Goal: Information Seeking & Learning: Check status

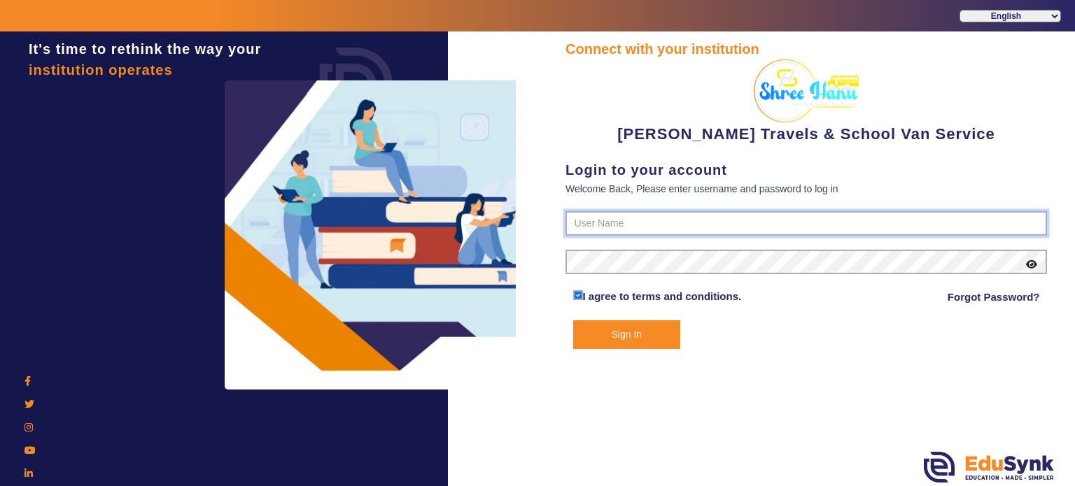
click at [586, 227] on input "text" at bounding box center [805, 223] width 481 height 25
paste input "9713429926"
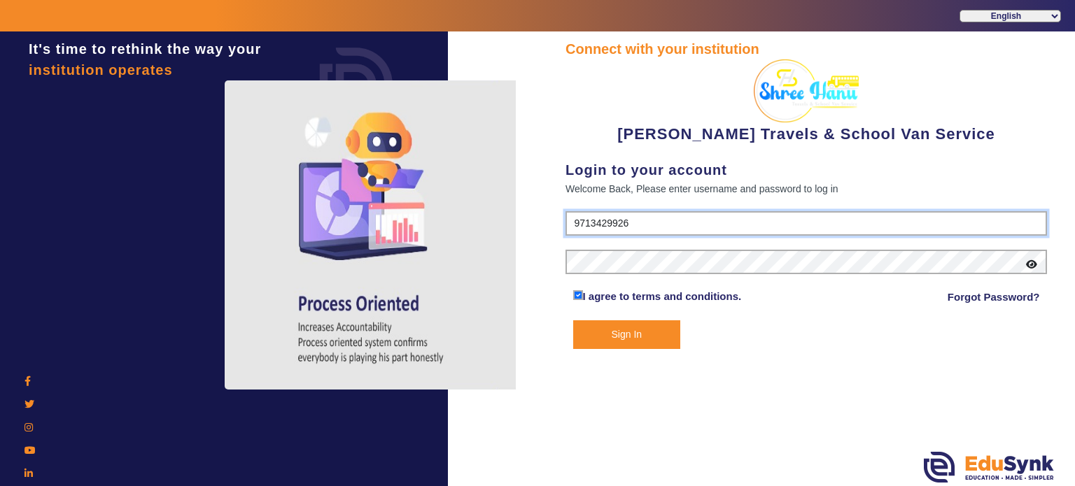
type input "9713429926"
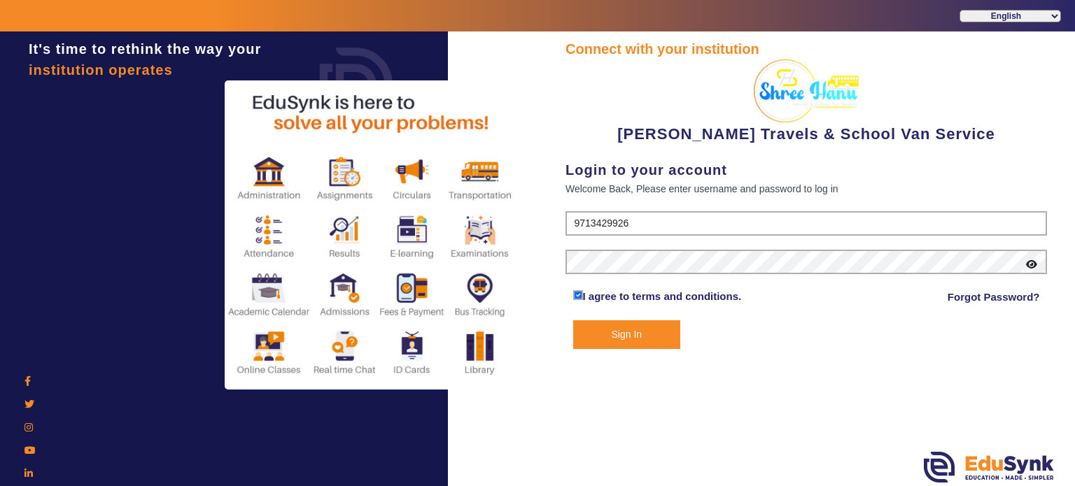
click at [630, 325] on button "Sign In" at bounding box center [627, 334] width 108 height 29
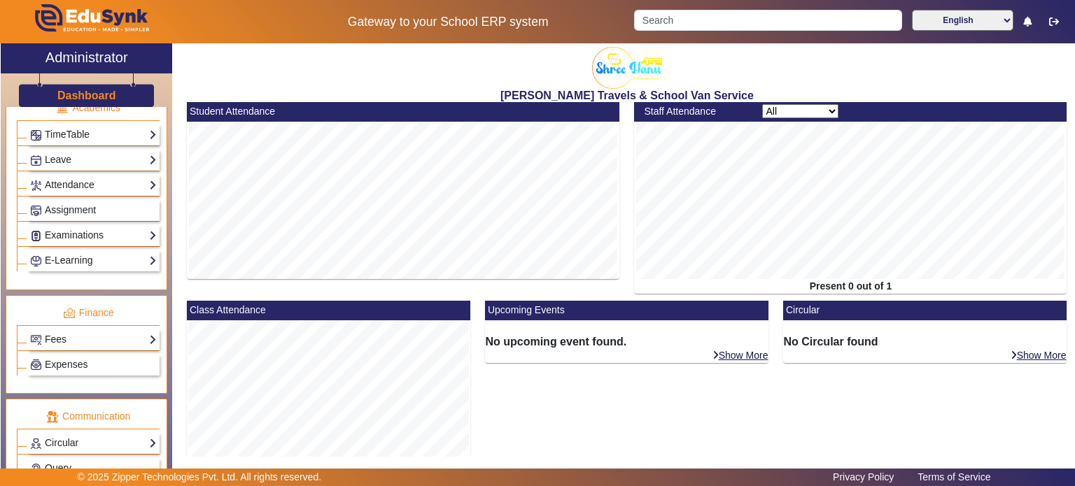
scroll to position [551, 0]
click at [112, 330] on link "Fees" at bounding box center [93, 338] width 127 height 16
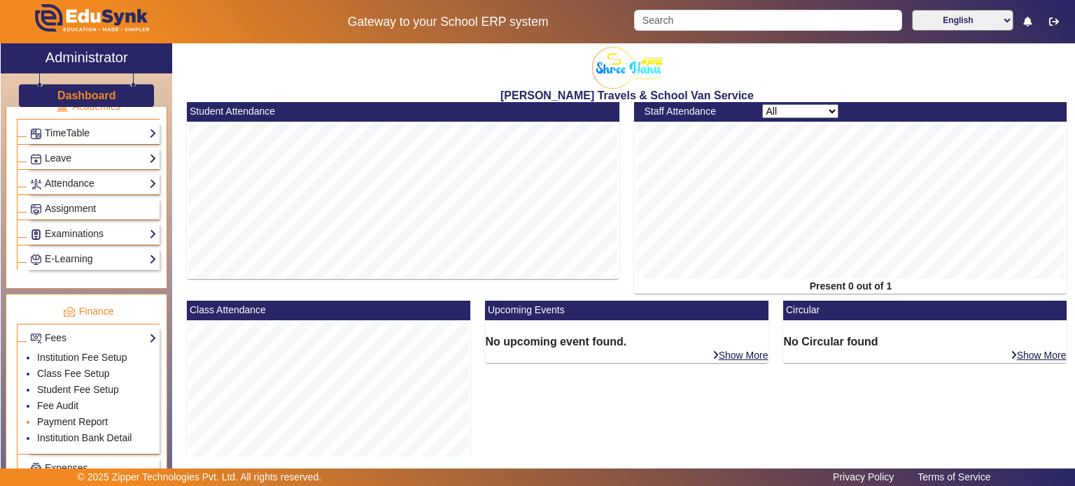
click at [85, 416] on link "Payment Report" at bounding box center [72, 421] width 71 height 11
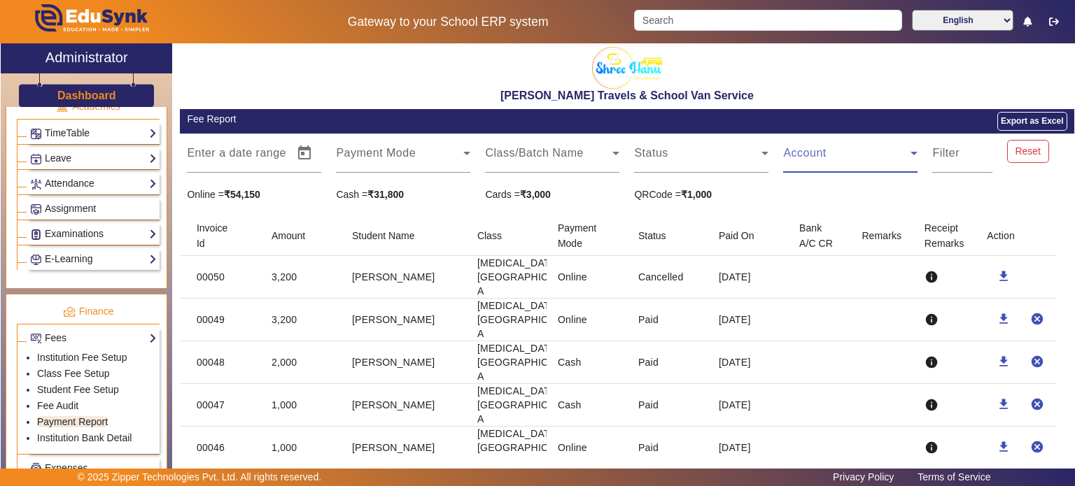
click at [826, 150] on span at bounding box center [846, 158] width 127 height 17
click at [934, 157] on div at bounding box center [537, 243] width 1075 height 486
click at [934, 157] on mat-label "Filter" at bounding box center [945, 153] width 27 height 12
click at [934, 157] on input "Filter" at bounding box center [962, 158] width 60 height 17
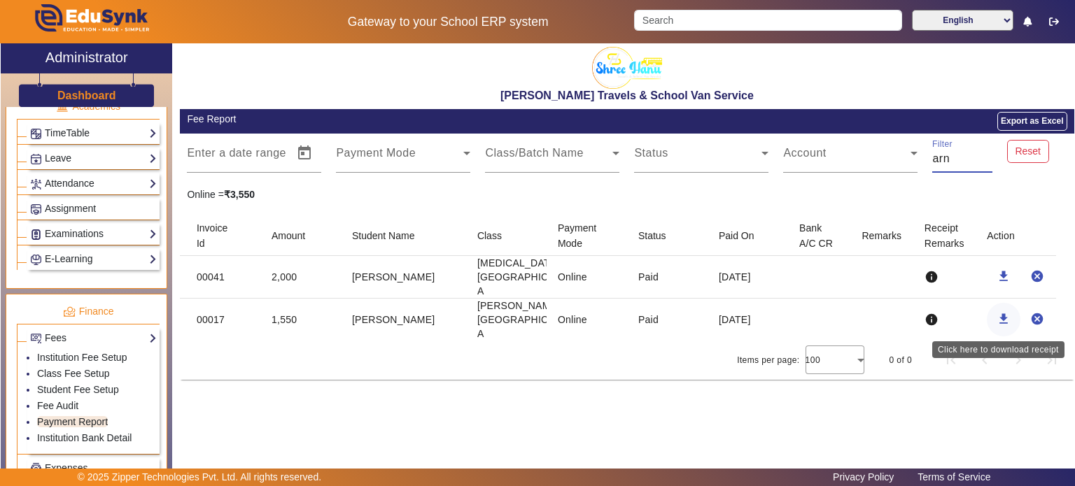
type input "arn"
click at [1012, 325] on span "button" at bounding box center [1004, 320] width 34 height 34
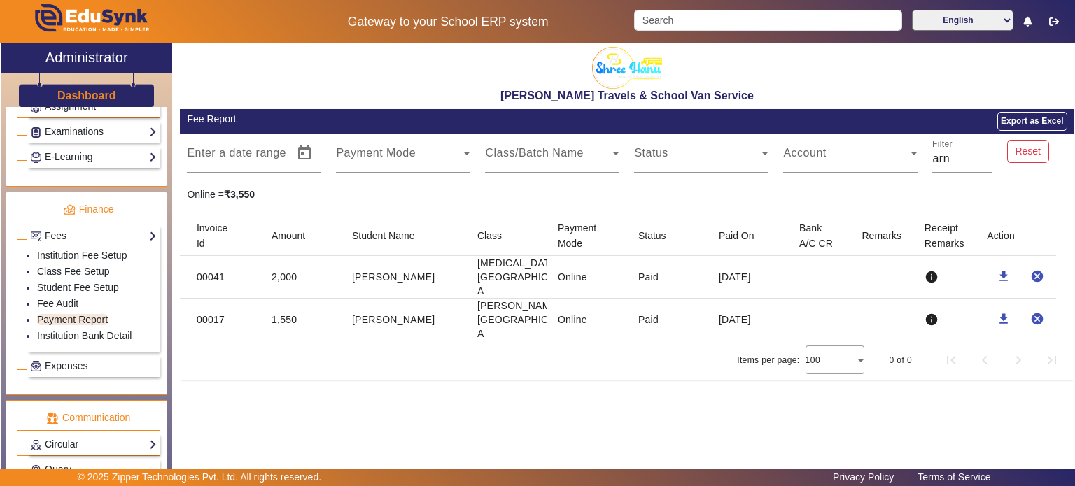
scroll to position [652, 0]
click at [70, 299] on link "Fee Audit" at bounding box center [57, 304] width 41 height 11
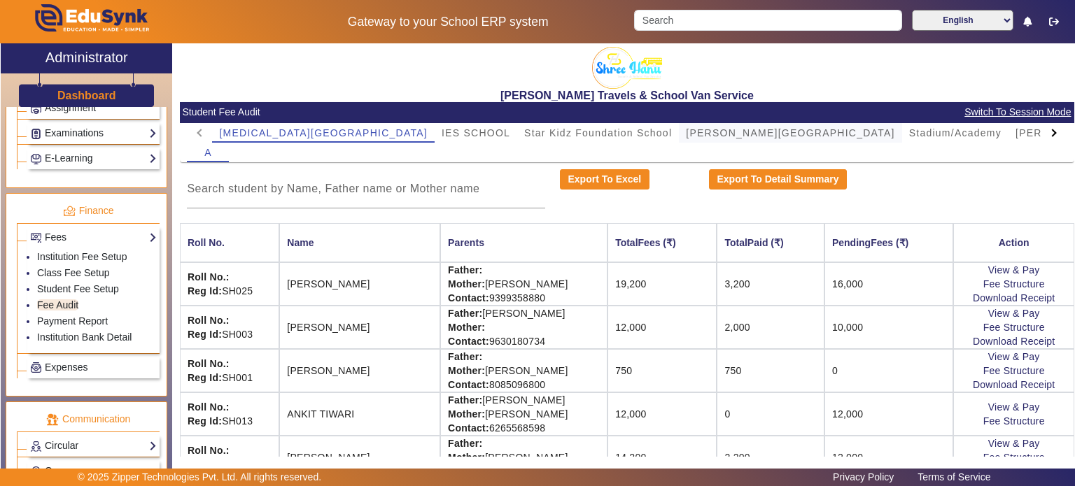
click at [686, 134] on span "[PERSON_NAME][GEOGRAPHIC_DATA]" at bounding box center [790, 133] width 209 height 10
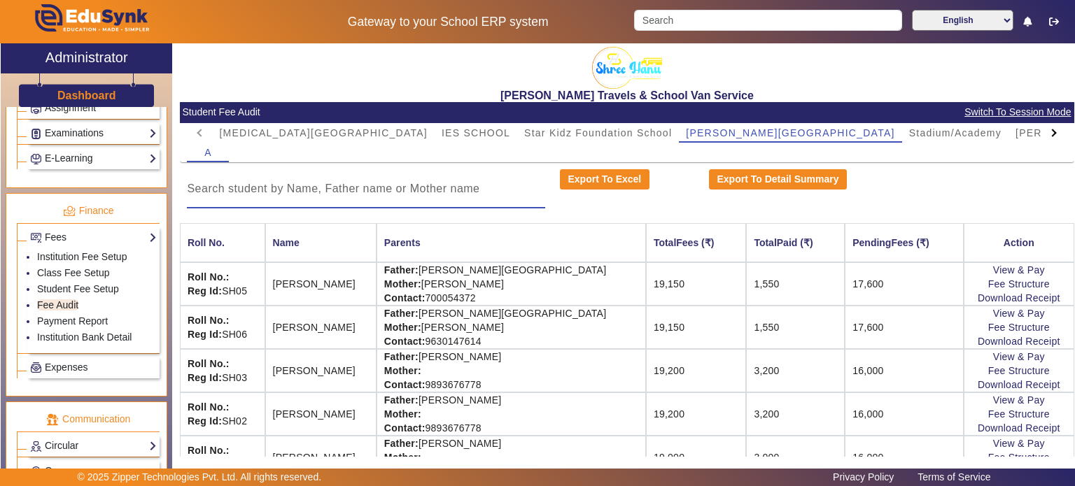
click at [447, 188] on input at bounding box center [366, 189] width 358 height 17
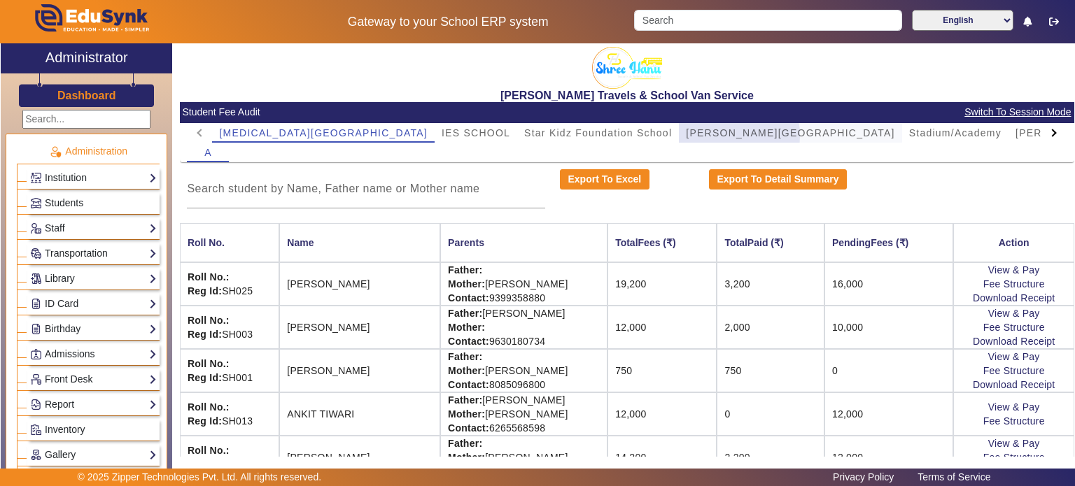
click at [686, 136] on span "[PERSON_NAME][GEOGRAPHIC_DATA]" at bounding box center [790, 133] width 209 height 10
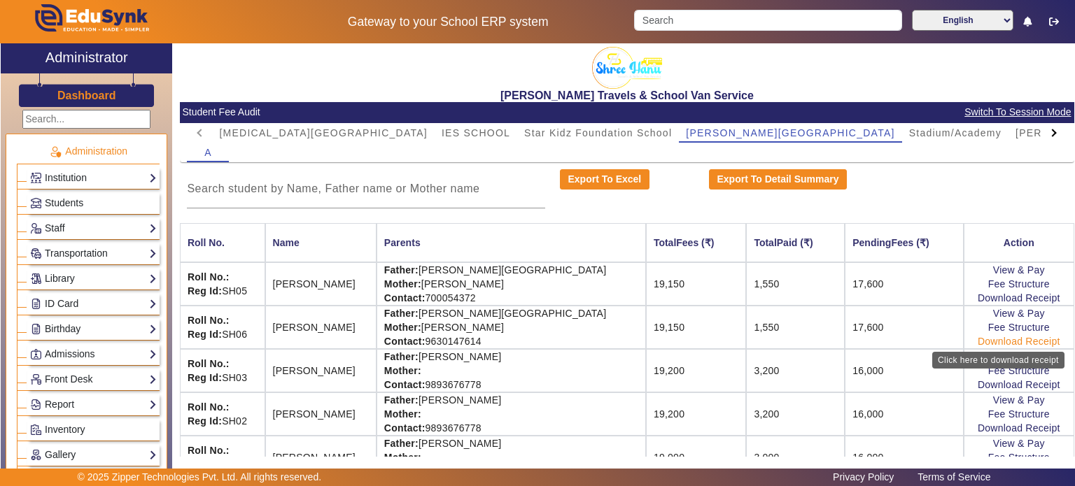
click at [980, 336] on link "Download Receipt" at bounding box center [1018, 341] width 83 height 11
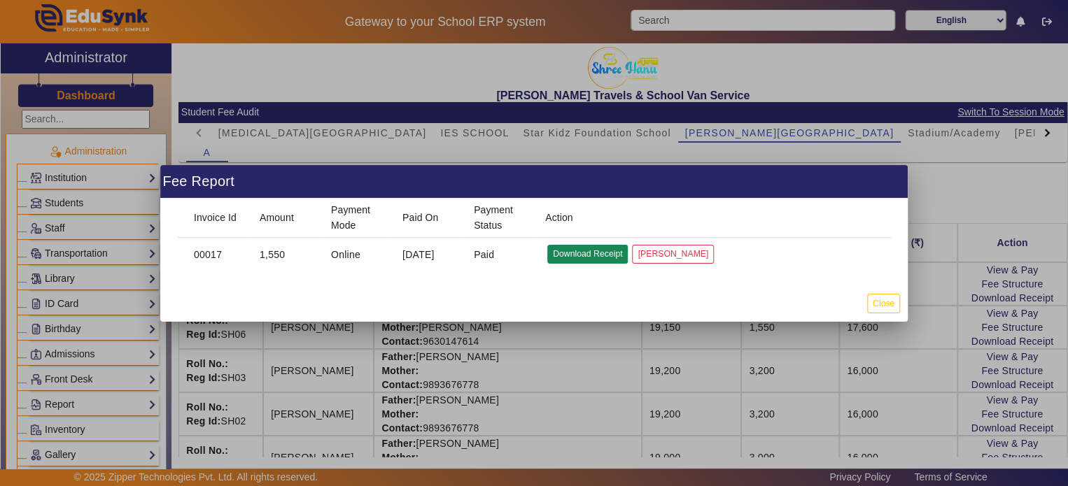
click at [593, 250] on button "Download Receipt" at bounding box center [587, 254] width 80 height 19
click at [893, 299] on button "Close" at bounding box center [883, 303] width 33 height 19
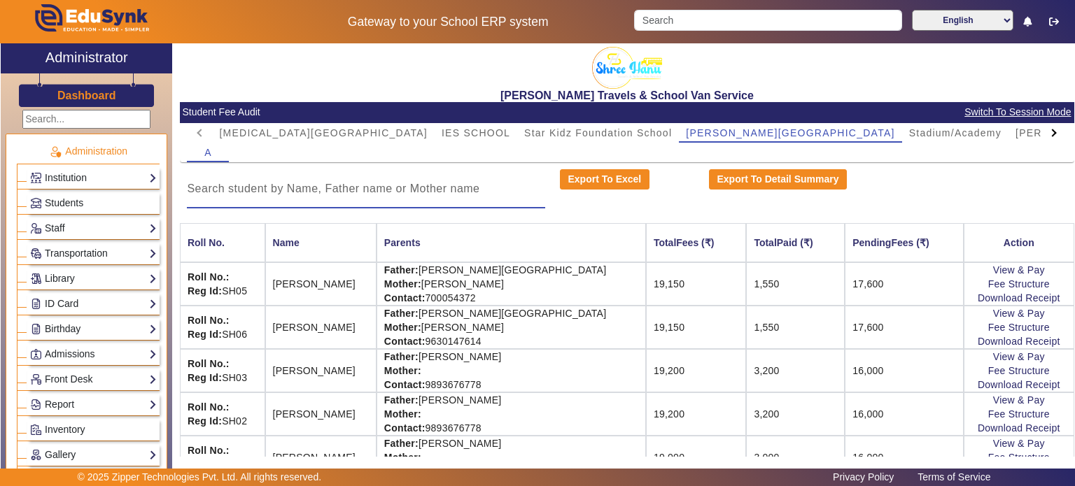
click at [387, 190] on input at bounding box center [366, 189] width 358 height 17
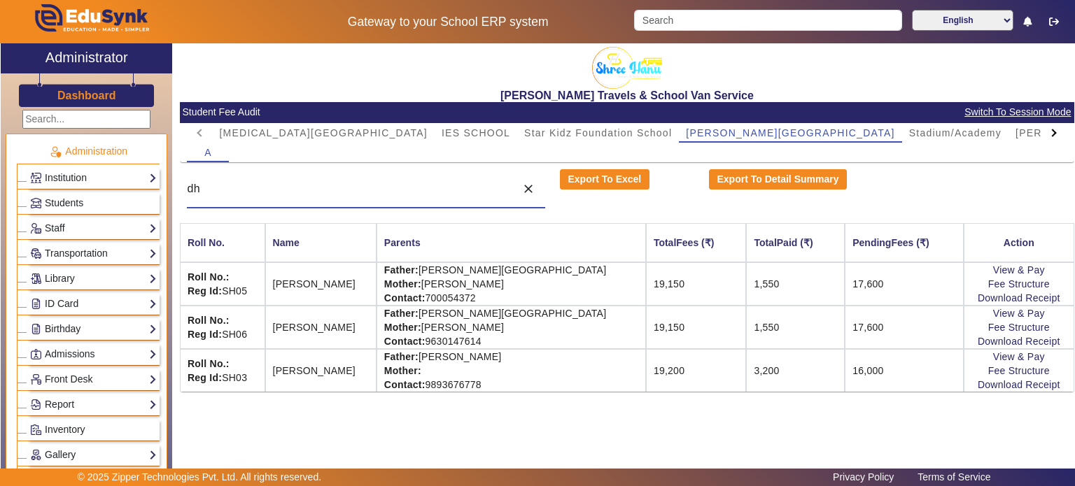
type input "dha"
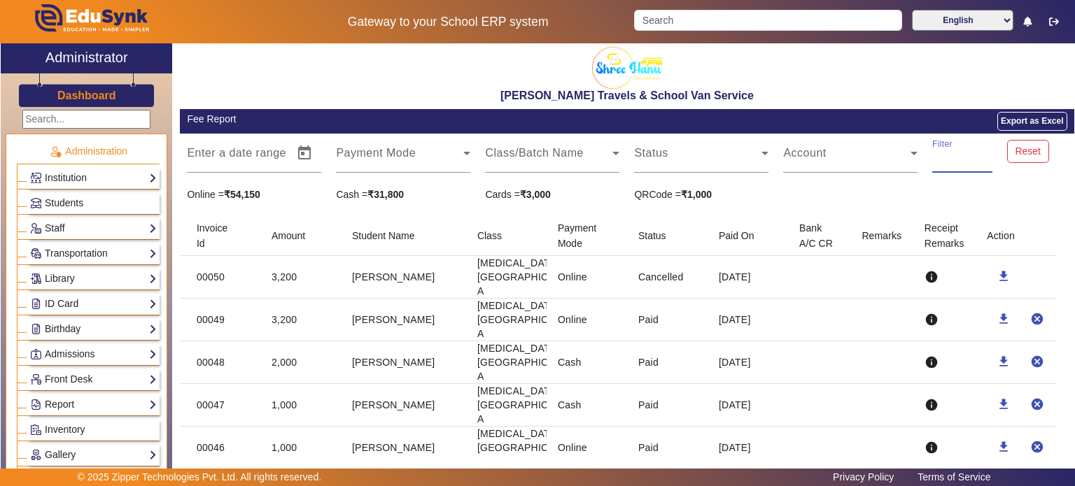
click at [947, 163] on input "Filter" at bounding box center [962, 158] width 60 height 17
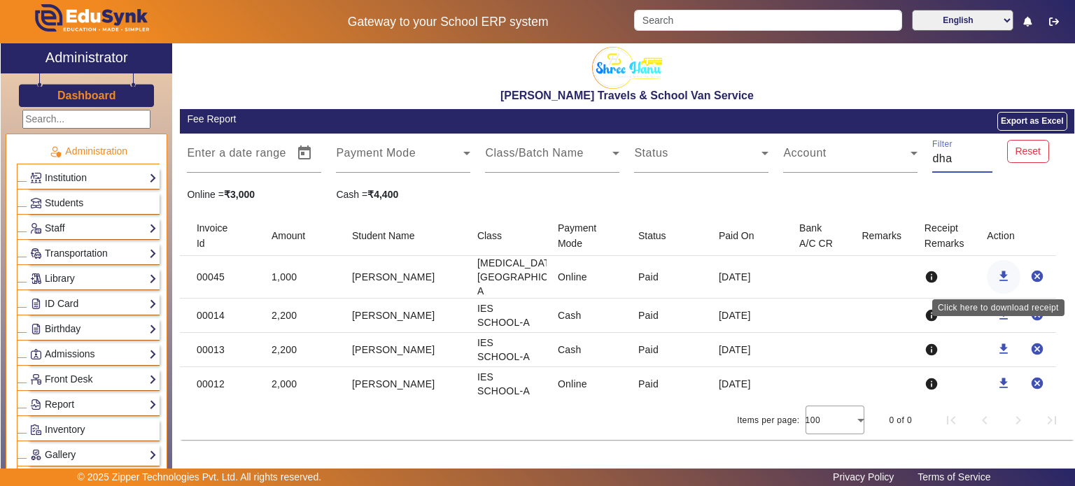
type input "dha"
click at [1005, 278] on mat-icon "download" at bounding box center [1003, 276] width 14 height 14
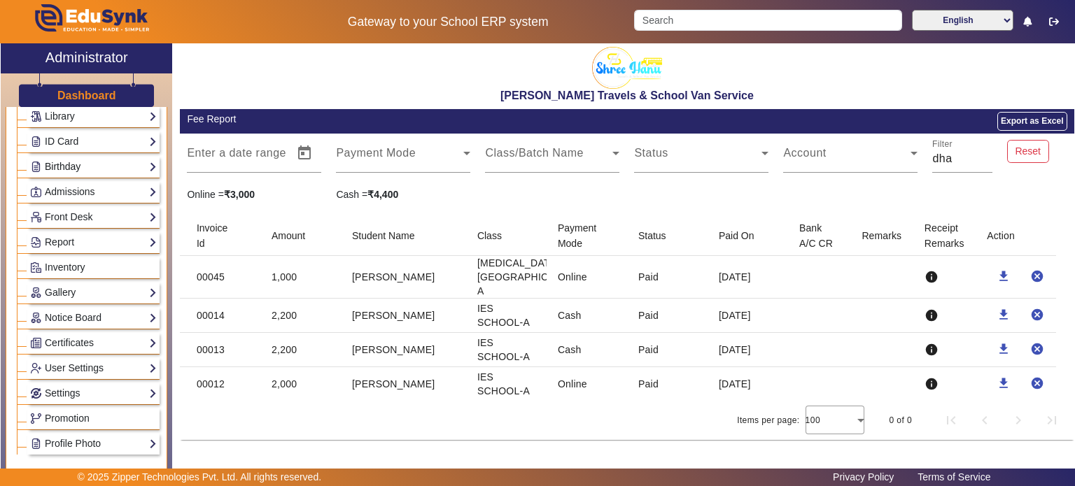
scroll to position [313, 0]
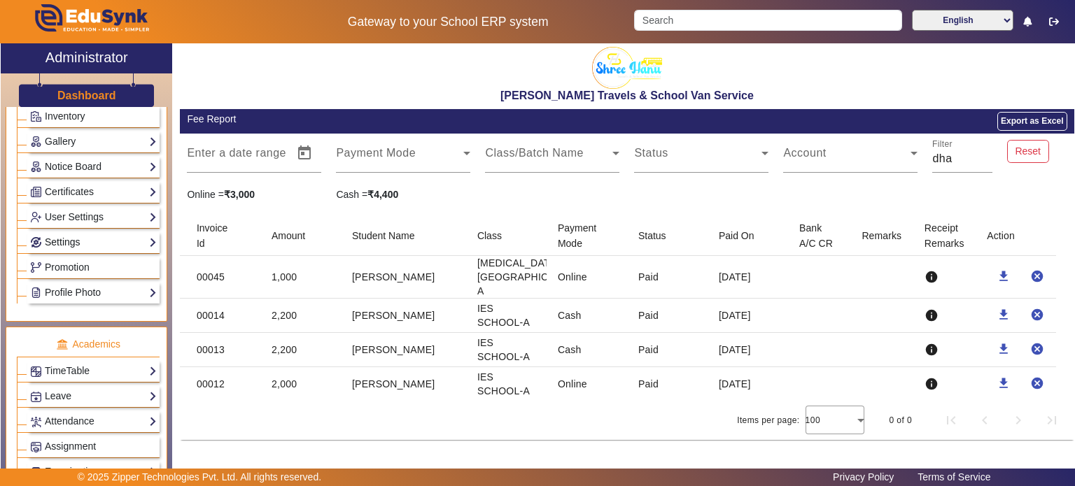
click at [106, 241] on link "Settings" at bounding box center [93, 242] width 127 height 16
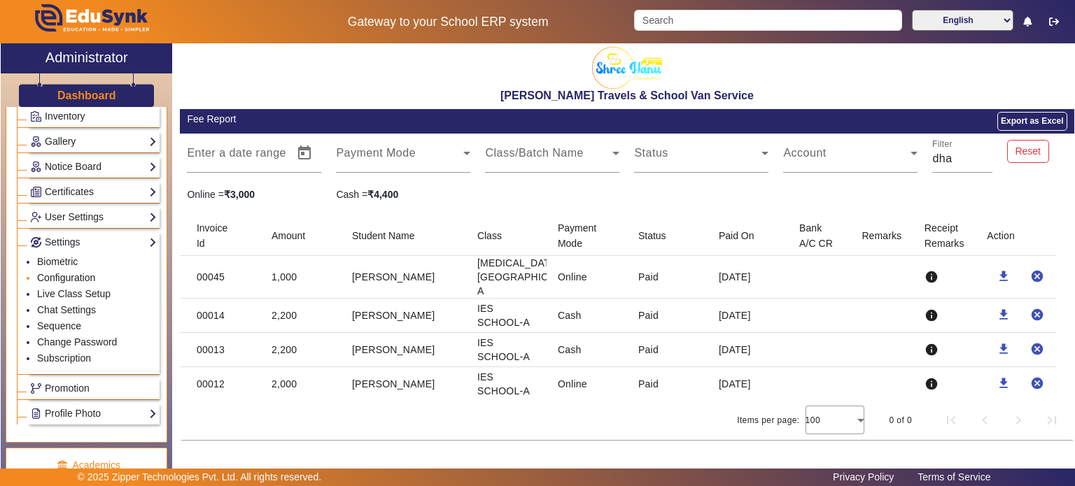
click at [70, 274] on link "Configuration" at bounding box center [66, 277] width 58 height 11
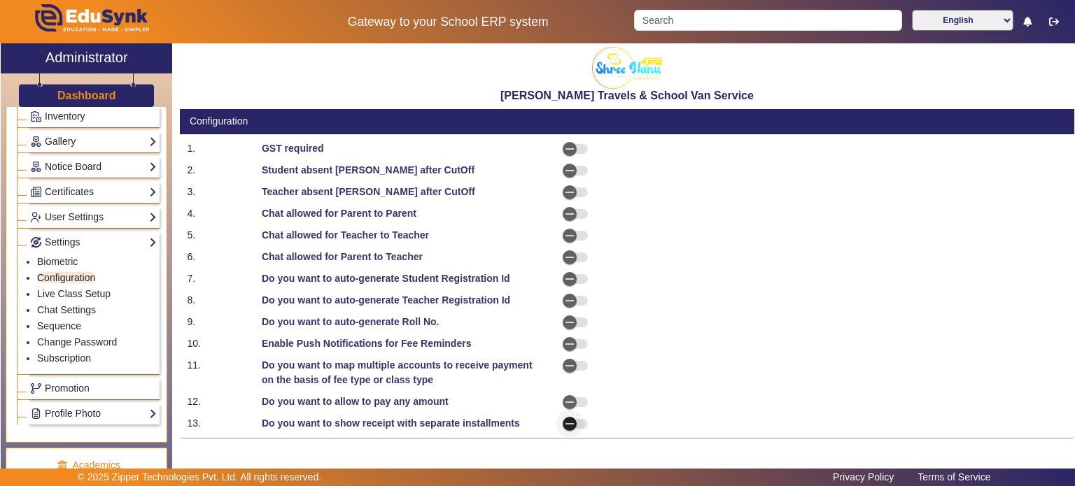
click at [579, 428] on span "button" at bounding box center [570, 424] width 28 height 28
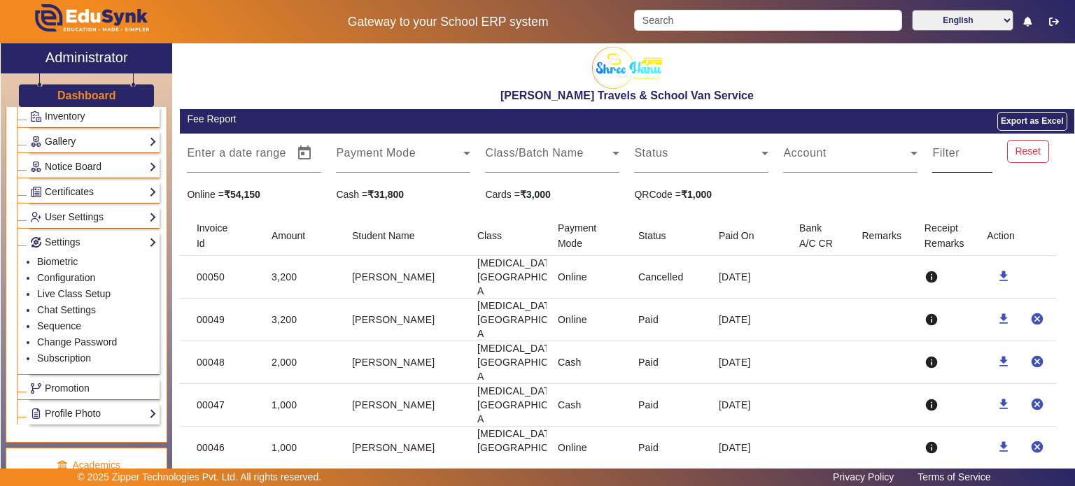
click at [943, 157] on mat-label "Filter" at bounding box center [945, 153] width 27 height 12
click at [943, 157] on input "Filter" at bounding box center [962, 158] width 60 height 17
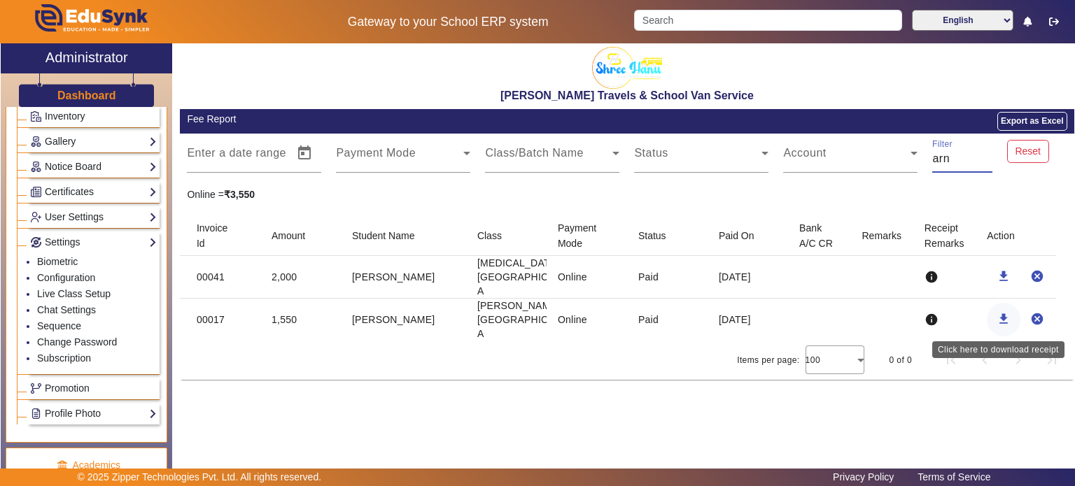
type input "arn"
click at [1006, 321] on mat-icon "download" at bounding box center [1003, 319] width 14 height 14
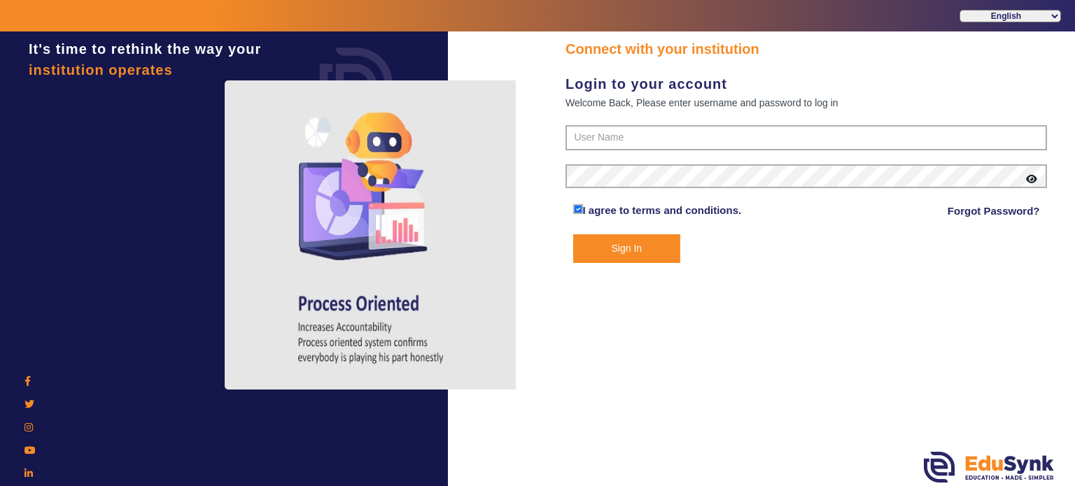
type input "9713429926"
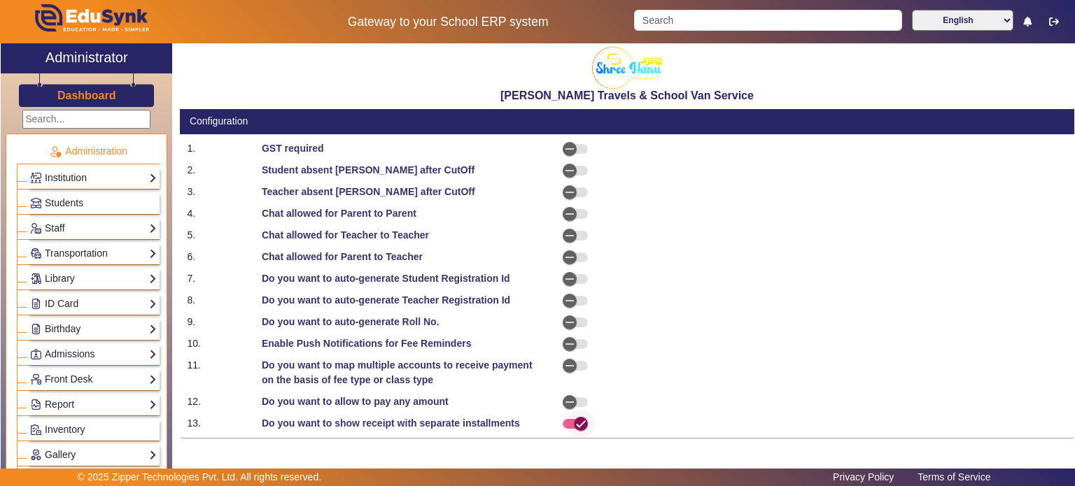
click at [574, 430] on span "button" at bounding box center [581, 424] width 14 height 14
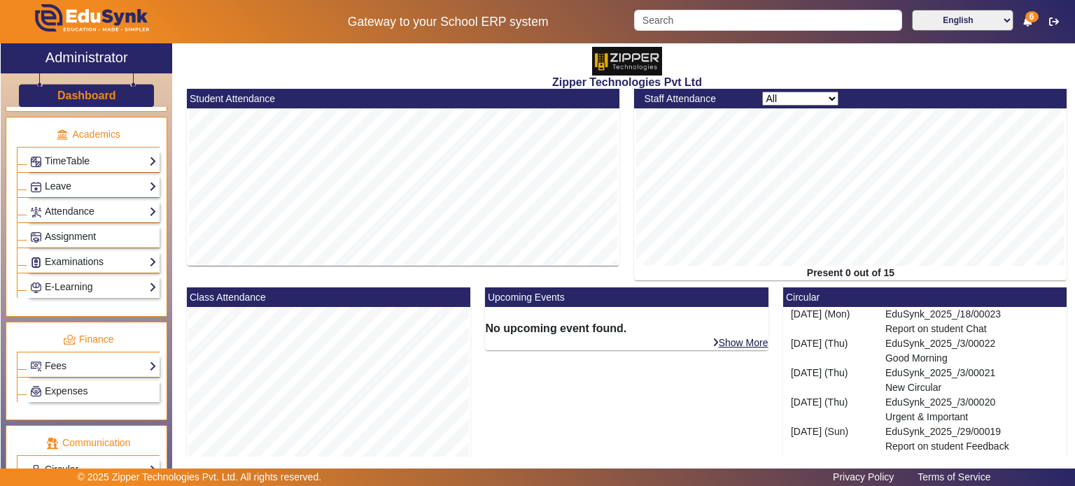
scroll to position [526, 0]
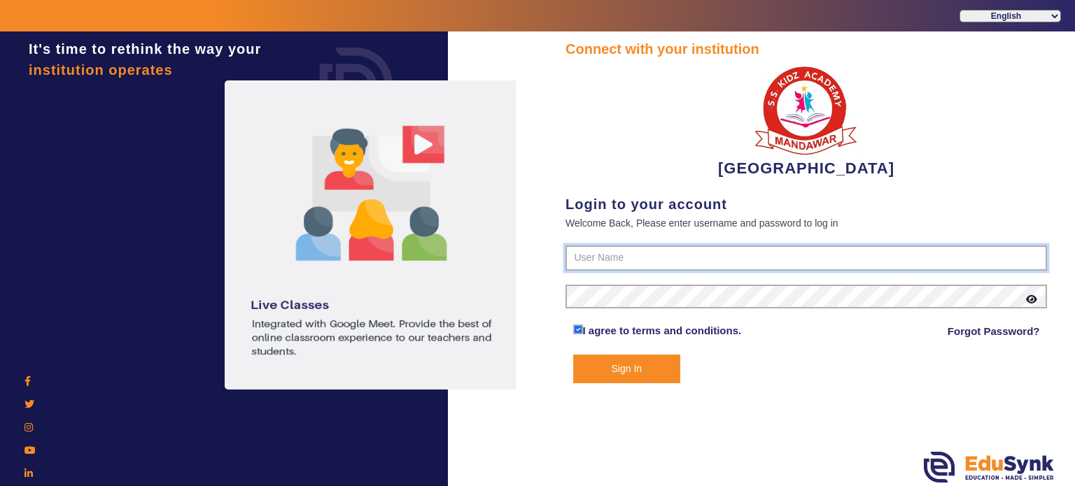
type input "9928895959"
drag, startPoint x: 618, startPoint y: 350, endPoint x: 624, endPoint y: 366, distance: 17.3
click at [624, 366] on form "9928895959 I agree to terms and conditions. Forgot Password? Sign In" at bounding box center [805, 315] width 481 height 138
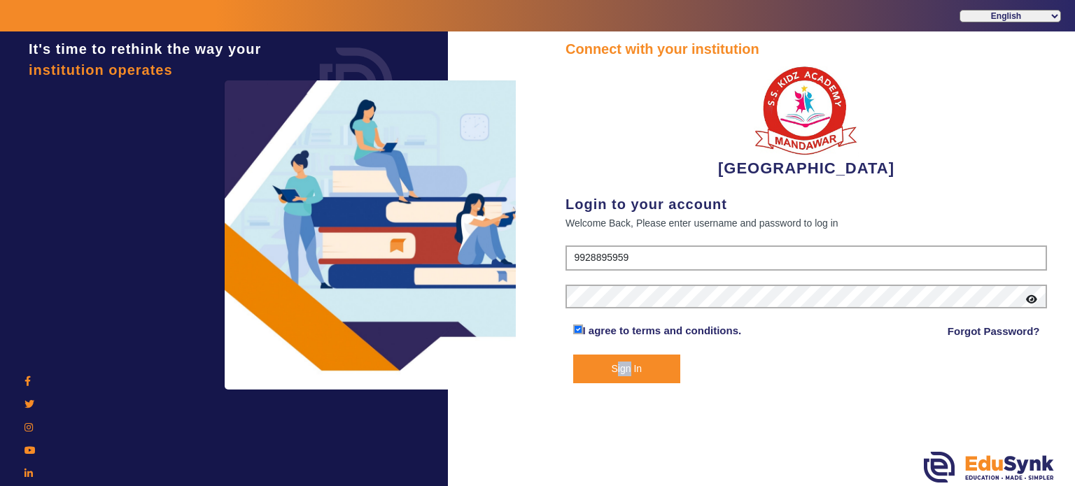
click at [624, 366] on button "Sign In" at bounding box center [627, 369] width 108 height 29
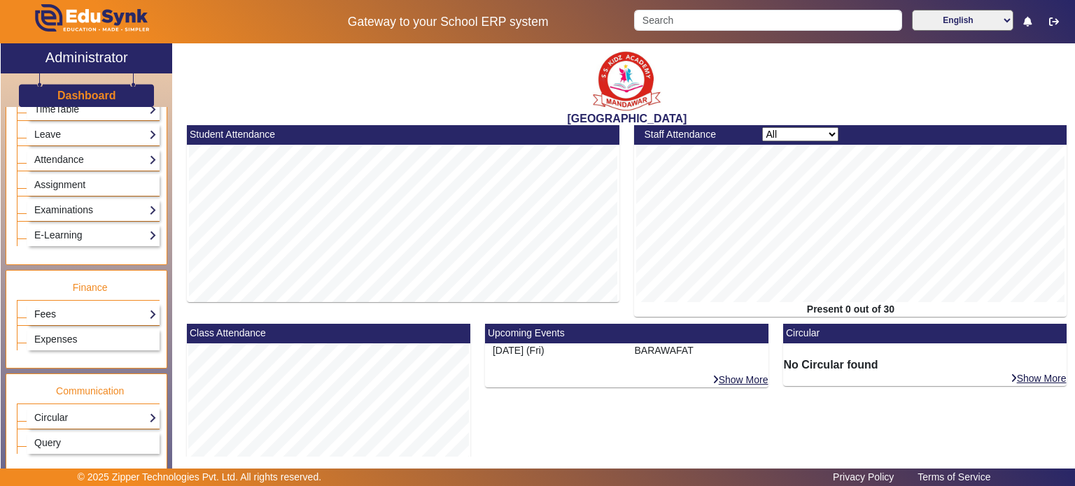
scroll to position [576, 0]
click at [87, 313] on link "Fees" at bounding box center [93, 314] width 127 height 16
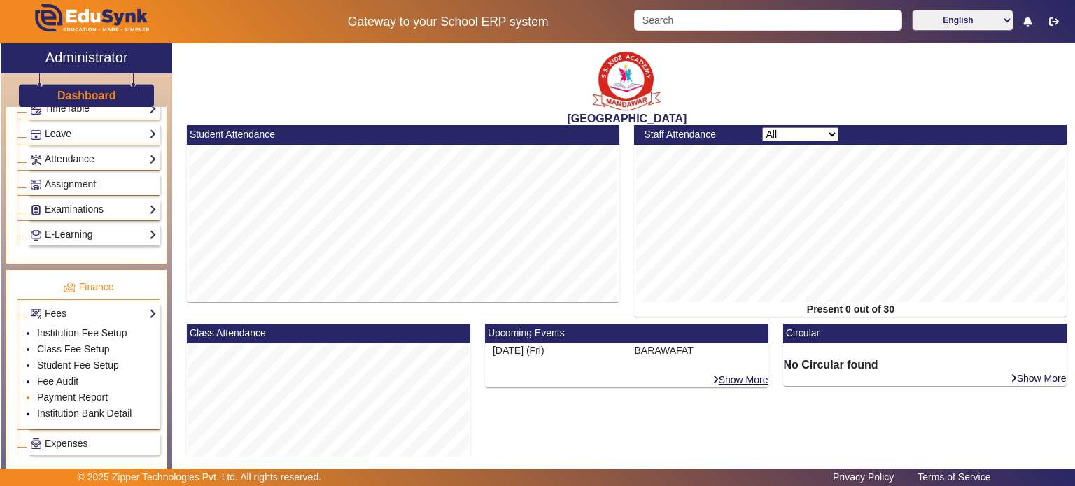
click at [74, 392] on link "Payment Report" at bounding box center [72, 397] width 71 height 11
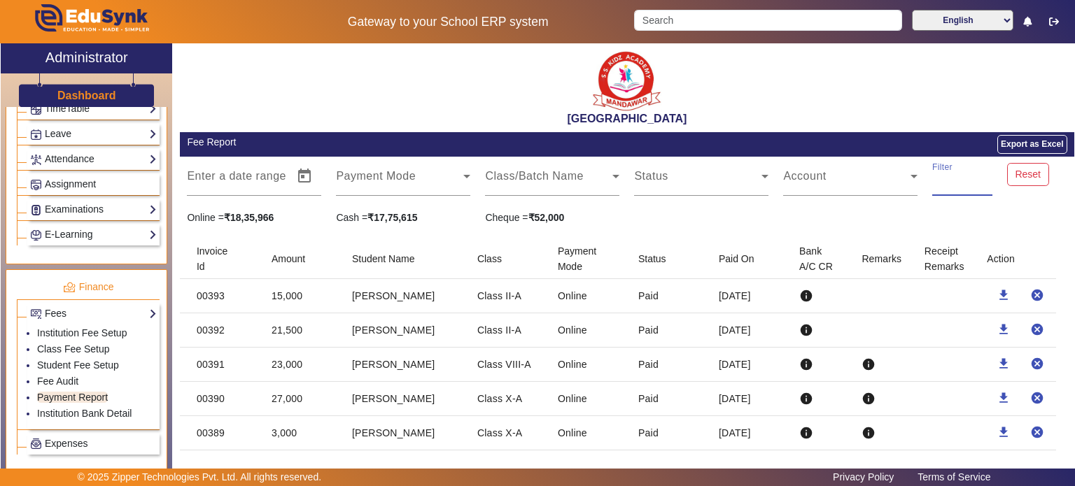
click at [943, 185] on input "Filter" at bounding box center [962, 182] width 60 height 17
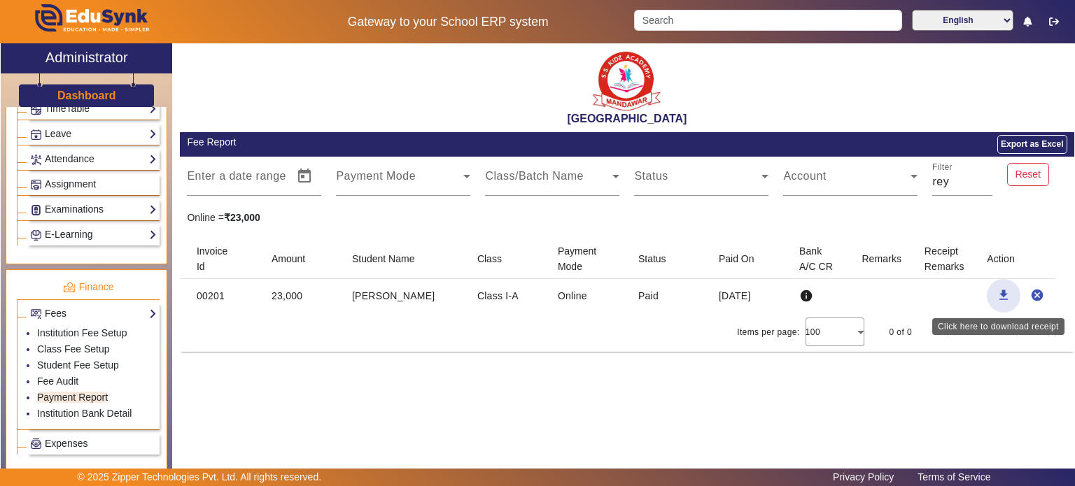
click at [1004, 295] on mat-icon "download" at bounding box center [1003, 295] width 14 height 14
click at [966, 181] on input "rey" at bounding box center [962, 182] width 60 height 17
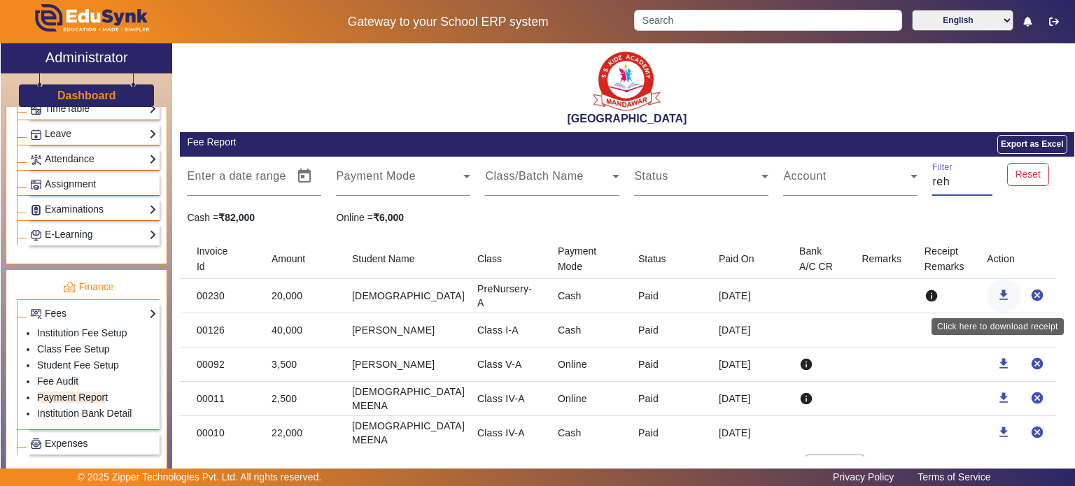
type input "reh"
click at [996, 296] on mat-icon "download" at bounding box center [1003, 295] width 14 height 14
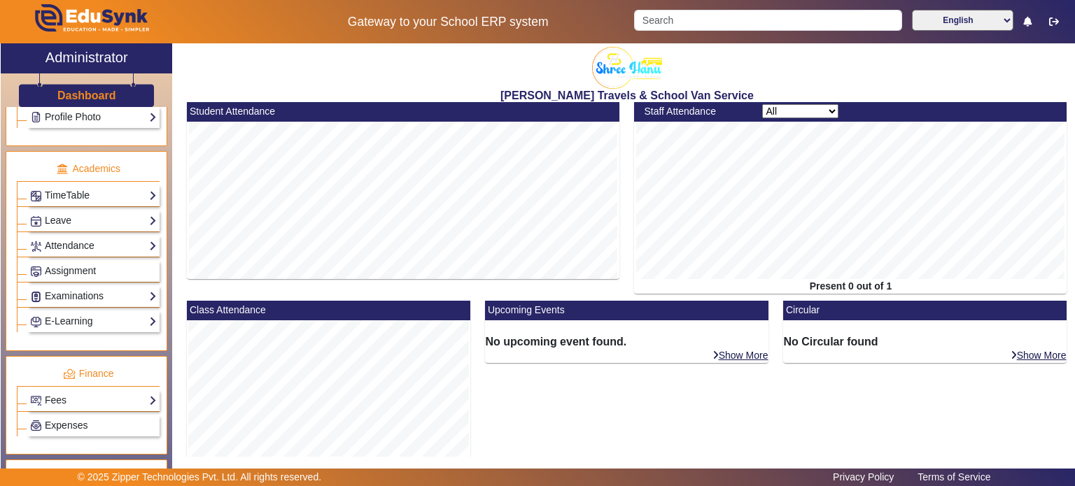
scroll to position [490, 0]
click at [97, 397] on link "Fees" at bounding box center [93, 400] width 127 height 16
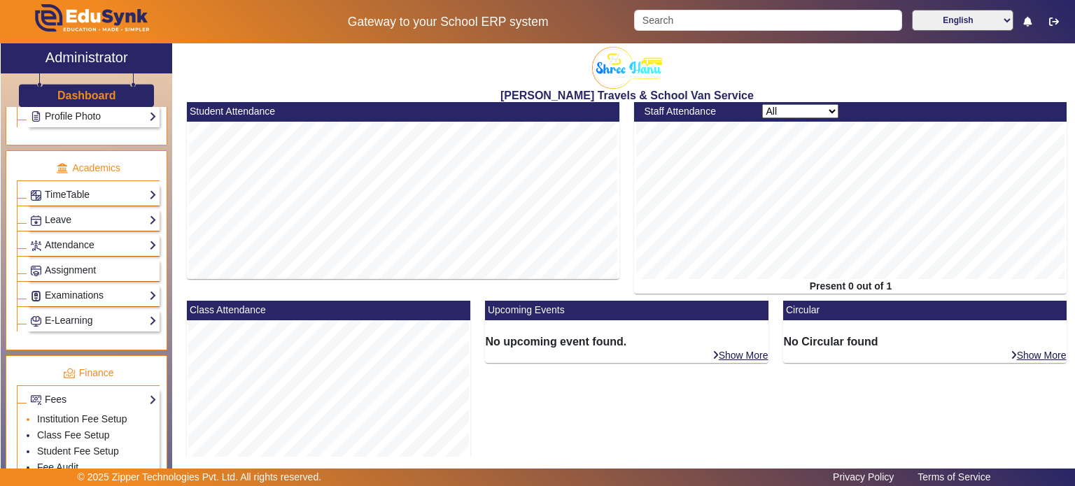
click at [90, 418] on li "Institution Fee Setup" at bounding box center [97, 420] width 120 height 16
click at [111, 392] on link "Fees" at bounding box center [93, 400] width 127 height 16
click at [97, 414] on link "Institution Fee Setup" at bounding box center [82, 419] width 90 height 11
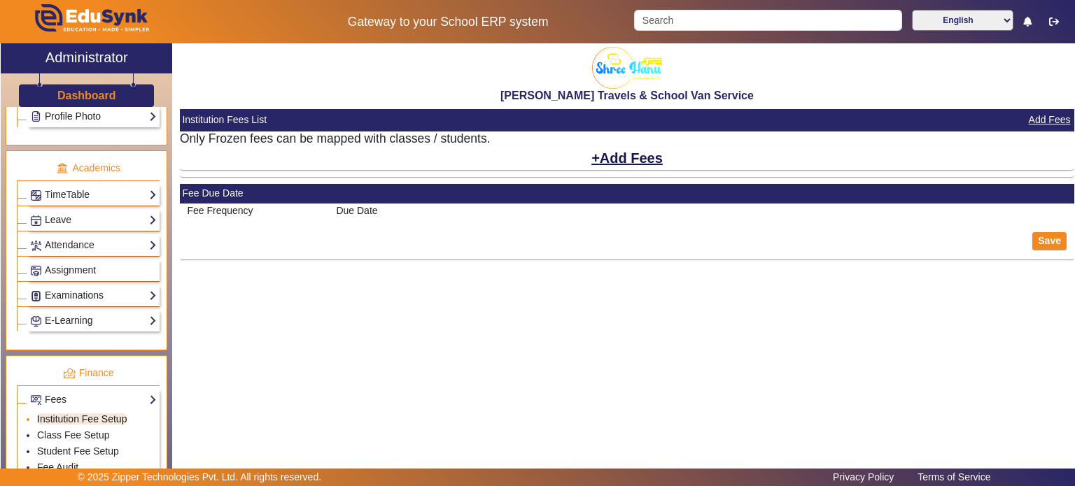
select select "5"
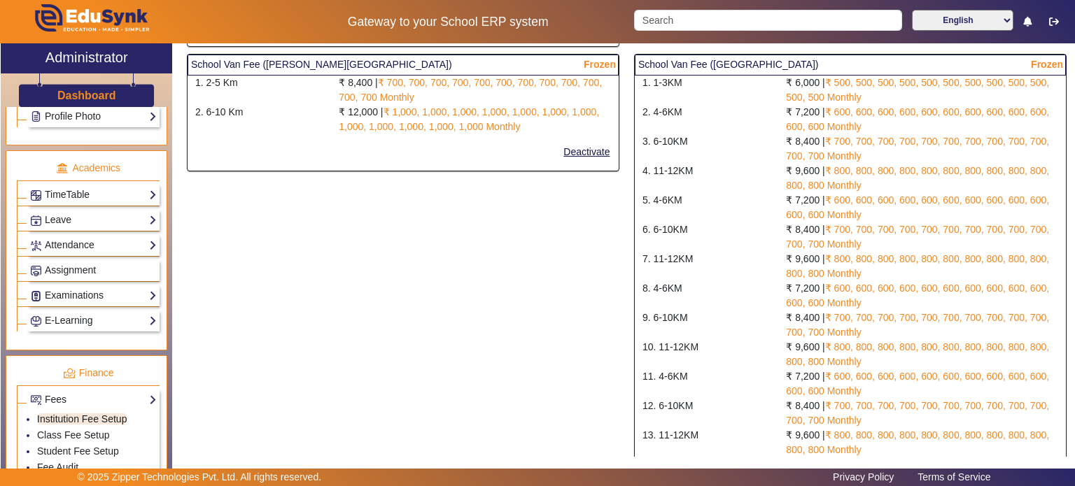
scroll to position [249, 0]
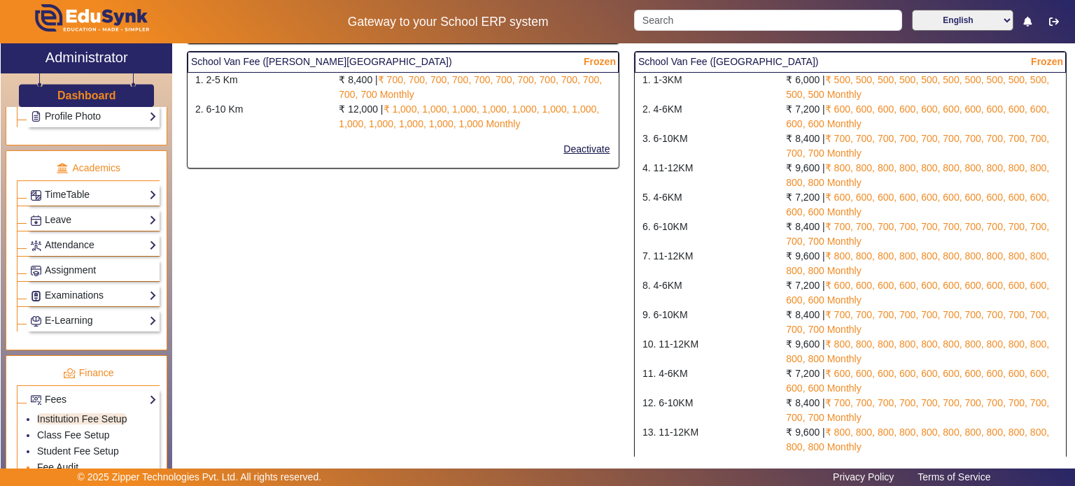
click at [63, 464] on link "Fee Audit" at bounding box center [57, 467] width 41 height 11
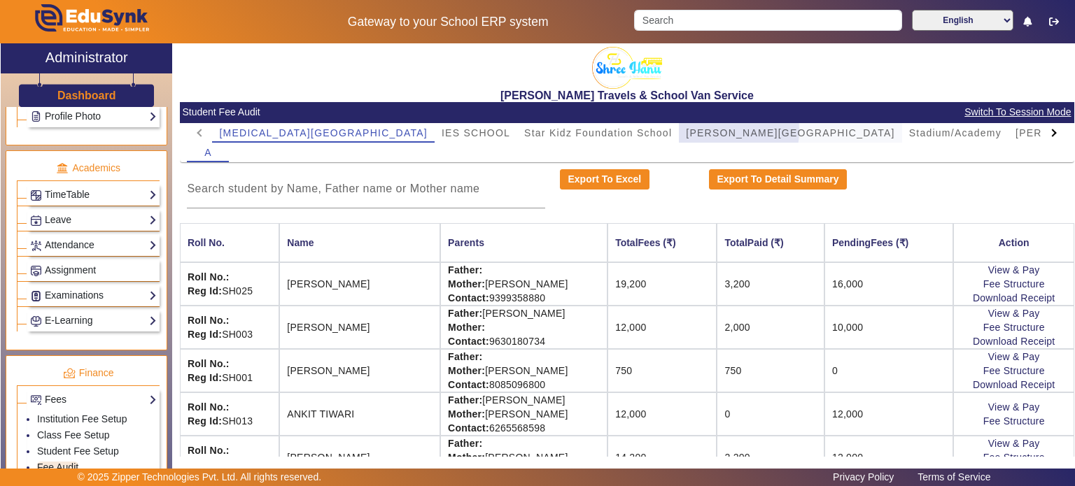
click at [686, 131] on span "[PERSON_NAME][GEOGRAPHIC_DATA]" at bounding box center [790, 133] width 209 height 10
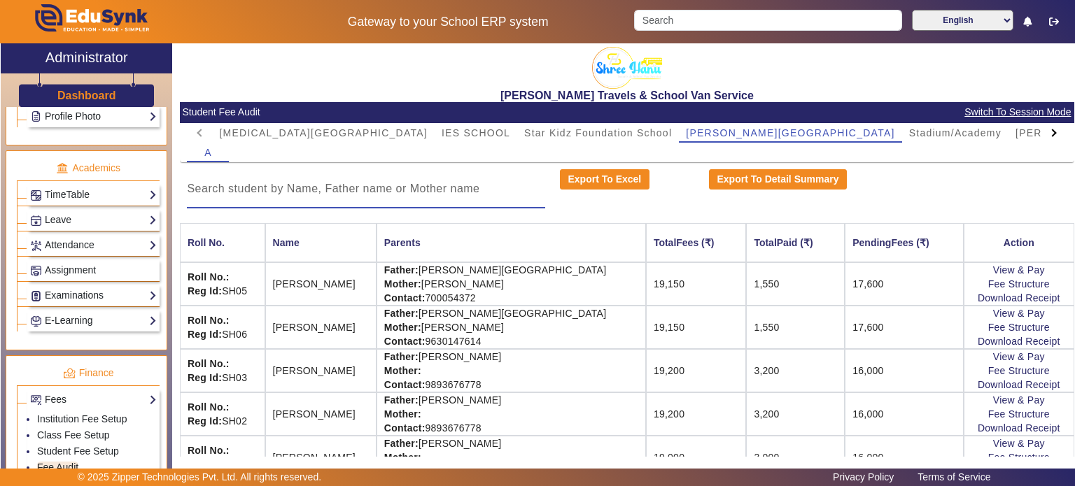
click at [421, 192] on input at bounding box center [366, 189] width 358 height 17
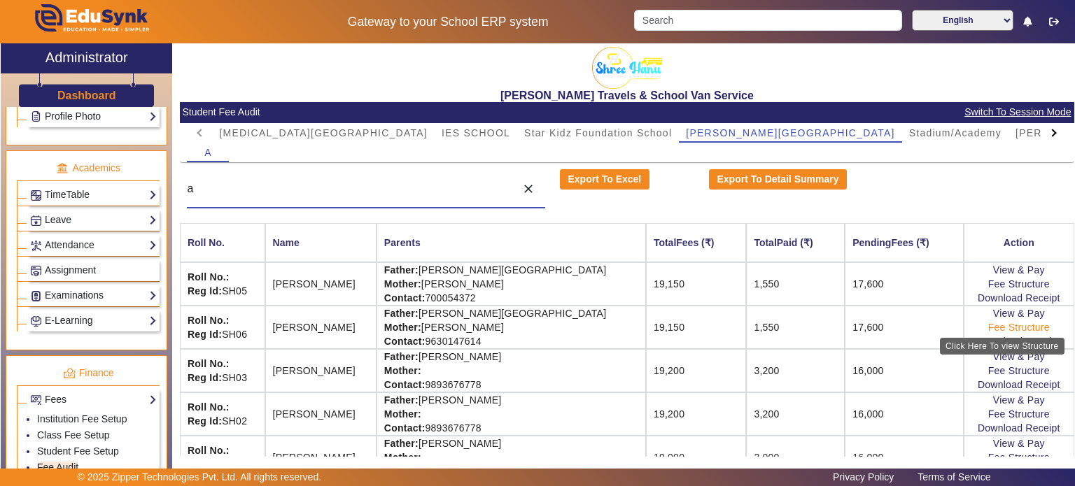
type input "a"
click at [1008, 328] on link "Fee Structure" at bounding box center [1019, 327] width 62 height 11
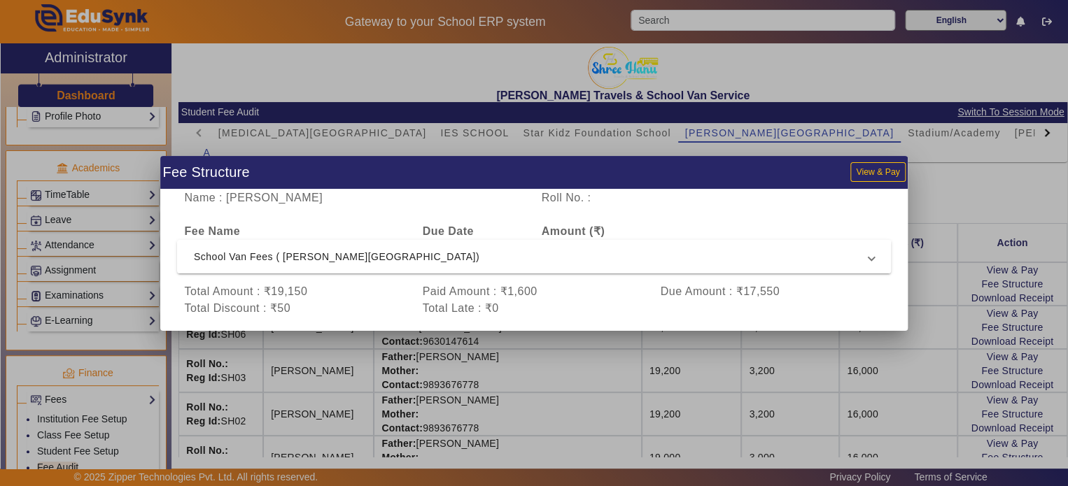
click at [593, 268] on mat-expansion-panel-header "School Van Fees ( [PERSON_NAME][GEOGRAPHIC_DATA])" at bounding box center [534, 257] width 714 height 34
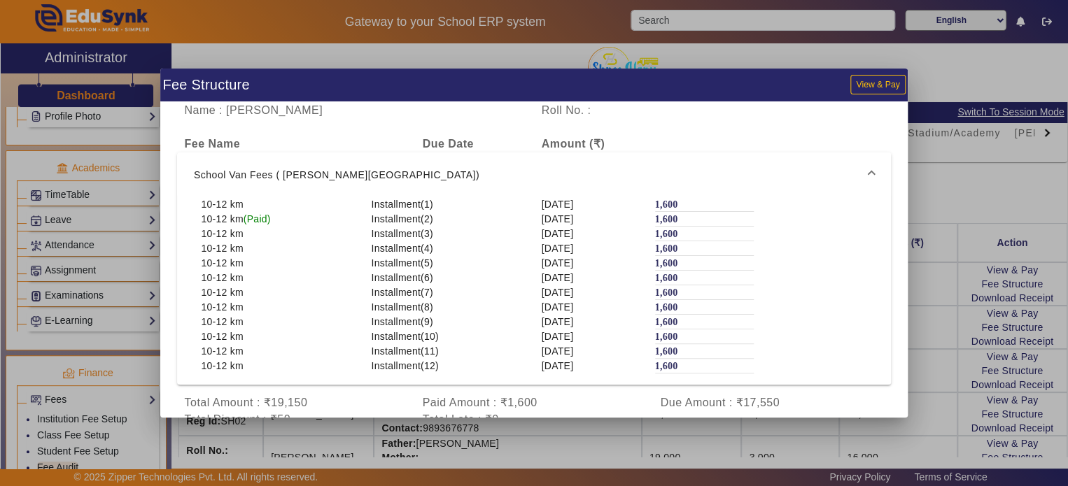
scroll to position [22, 0]
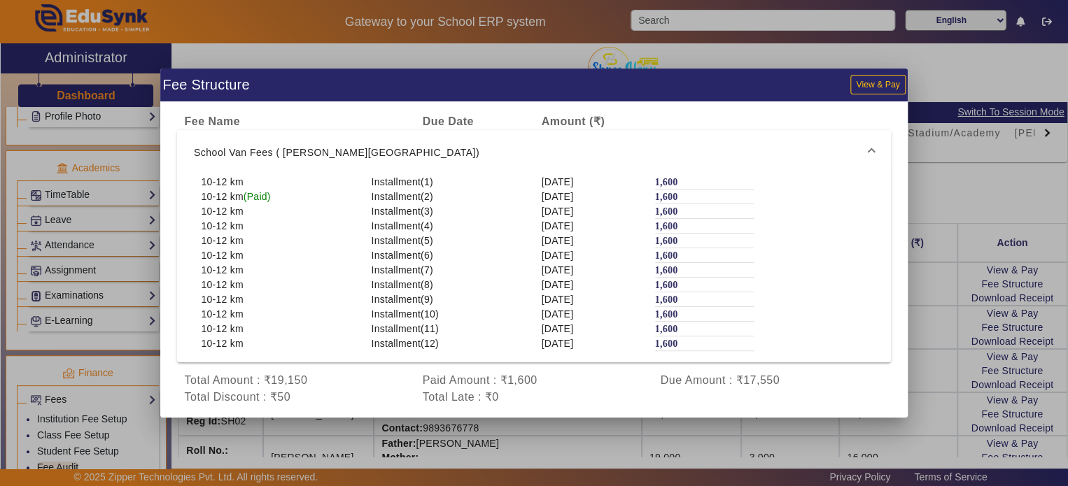
click at [617, 152] on span "School Van Fees ( [PERSON_NAME][GEOGRAPHIC_DATA])" at bounding box center [531, 152] width 675 height 17
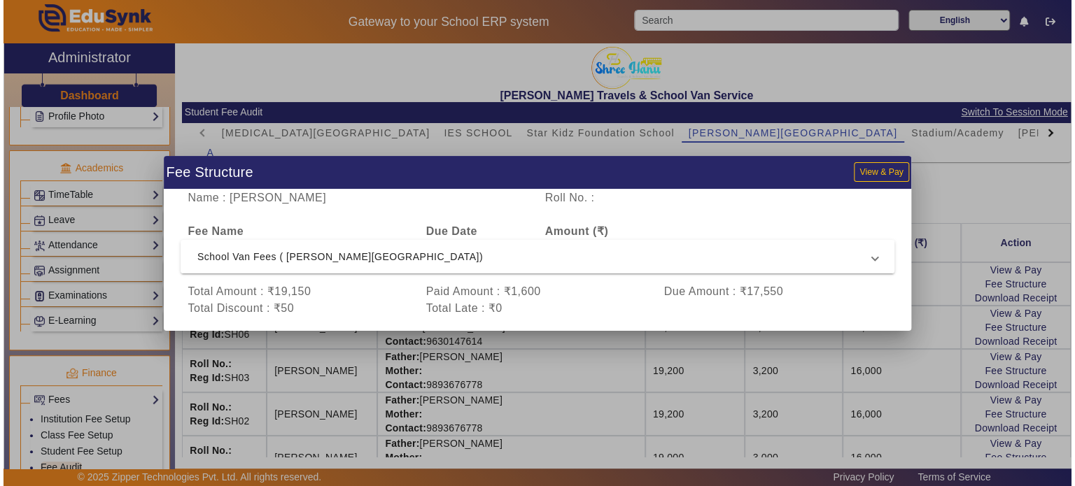
scroll to position [0, 0]
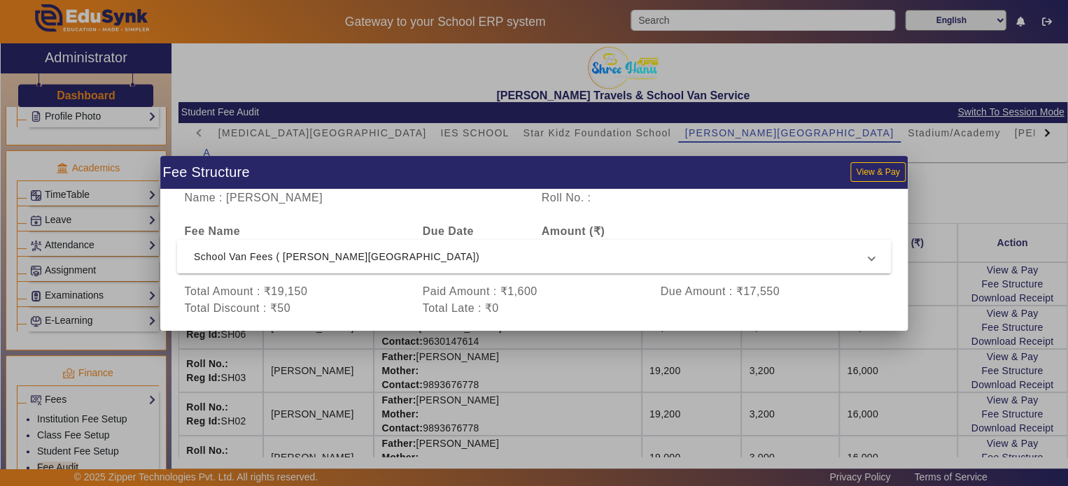
click at [619, 262] on span "School Van Fees ( [PERSON_NAME][GEOGRAPHIC_DATA])" at bounding box center [531, 256] width 675 height 17
